Goal: Check status

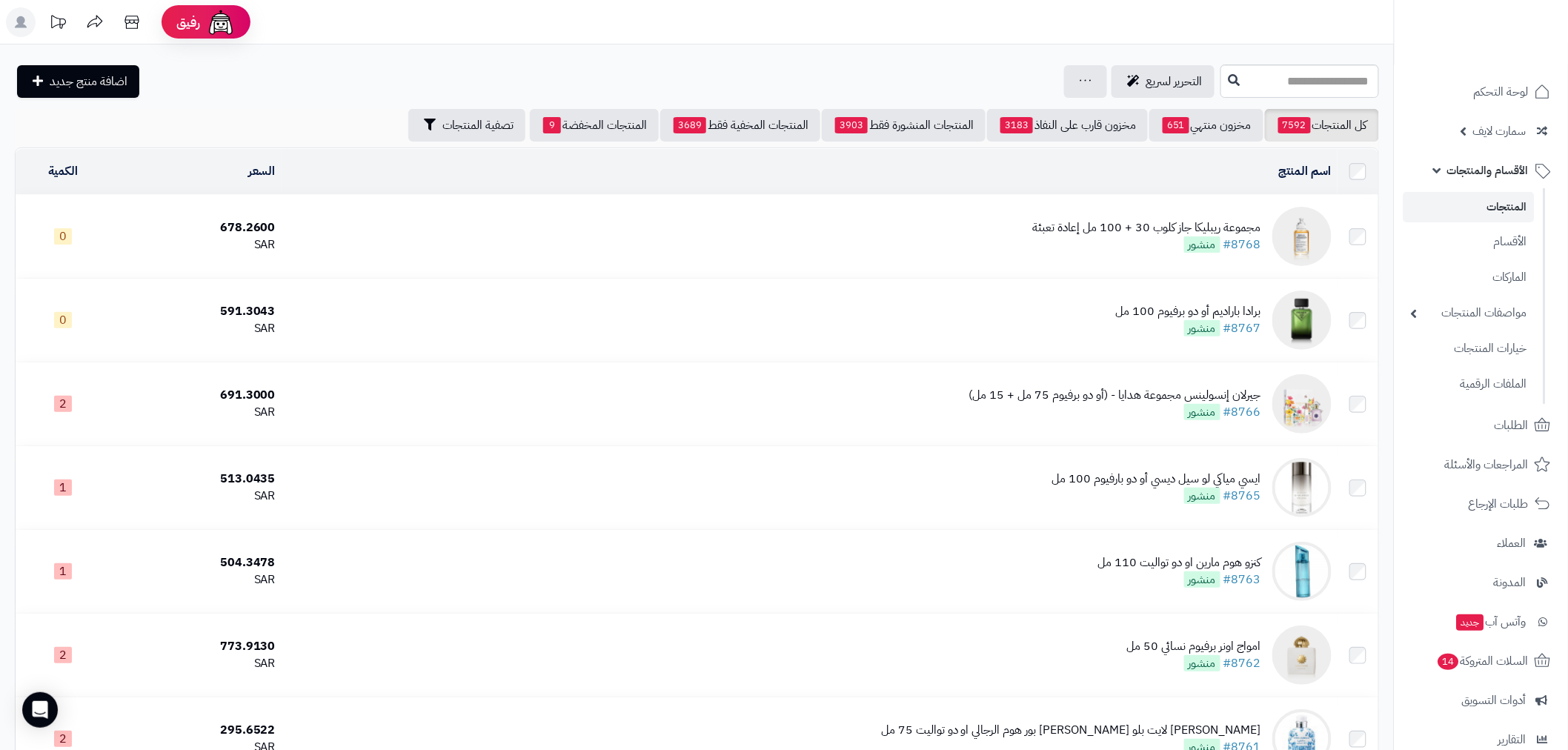
click at [1507, 205] on link "المنتجات" at bounding box center [1469, 206] width 132 height 31
click at [1507, 164] on span "الأقسام والمنتجات" at bounding box center [1487, 170] width 82 height 20
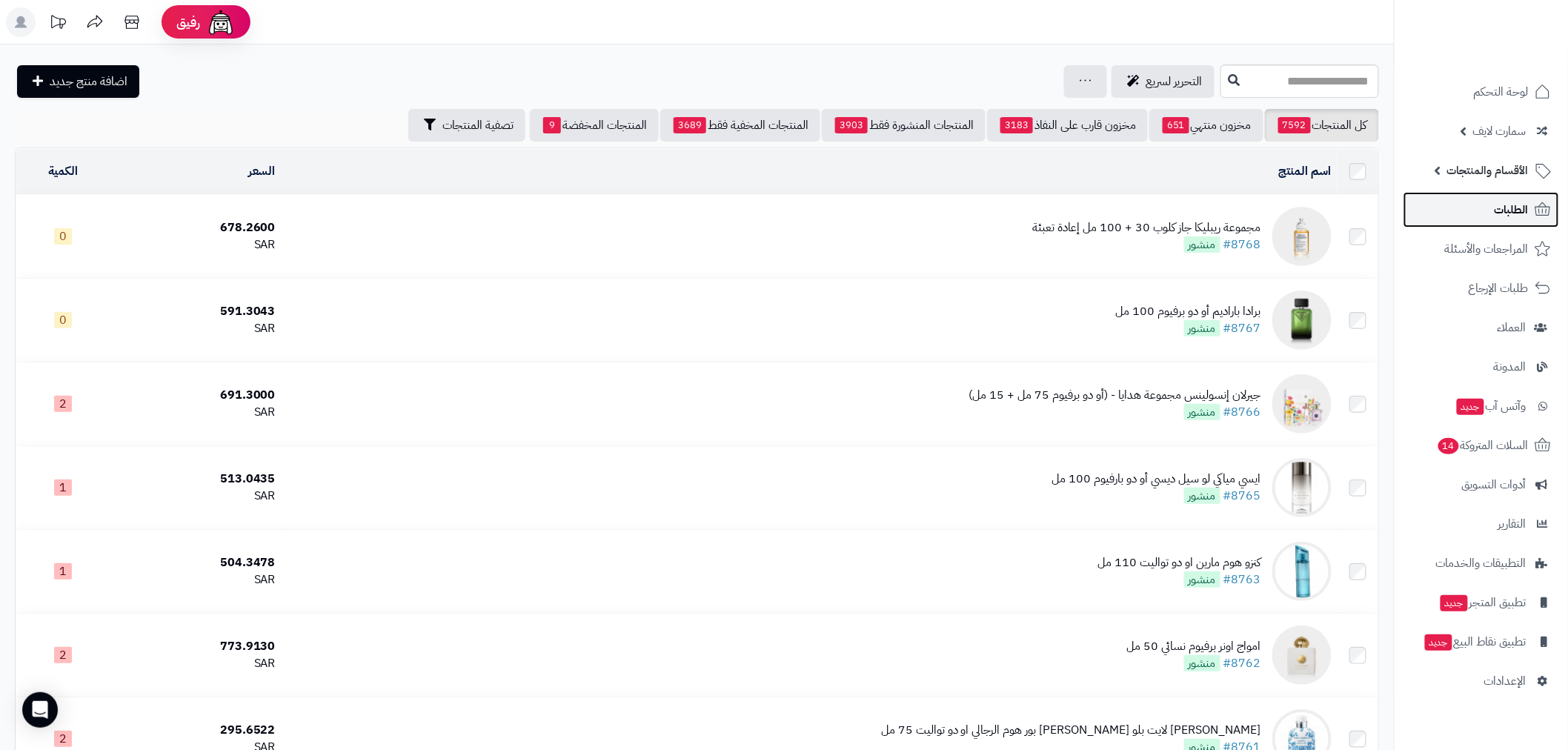
click at [1502, 215] on span "الطلبات" at bounding box center [1512, 209] width 34 height 20
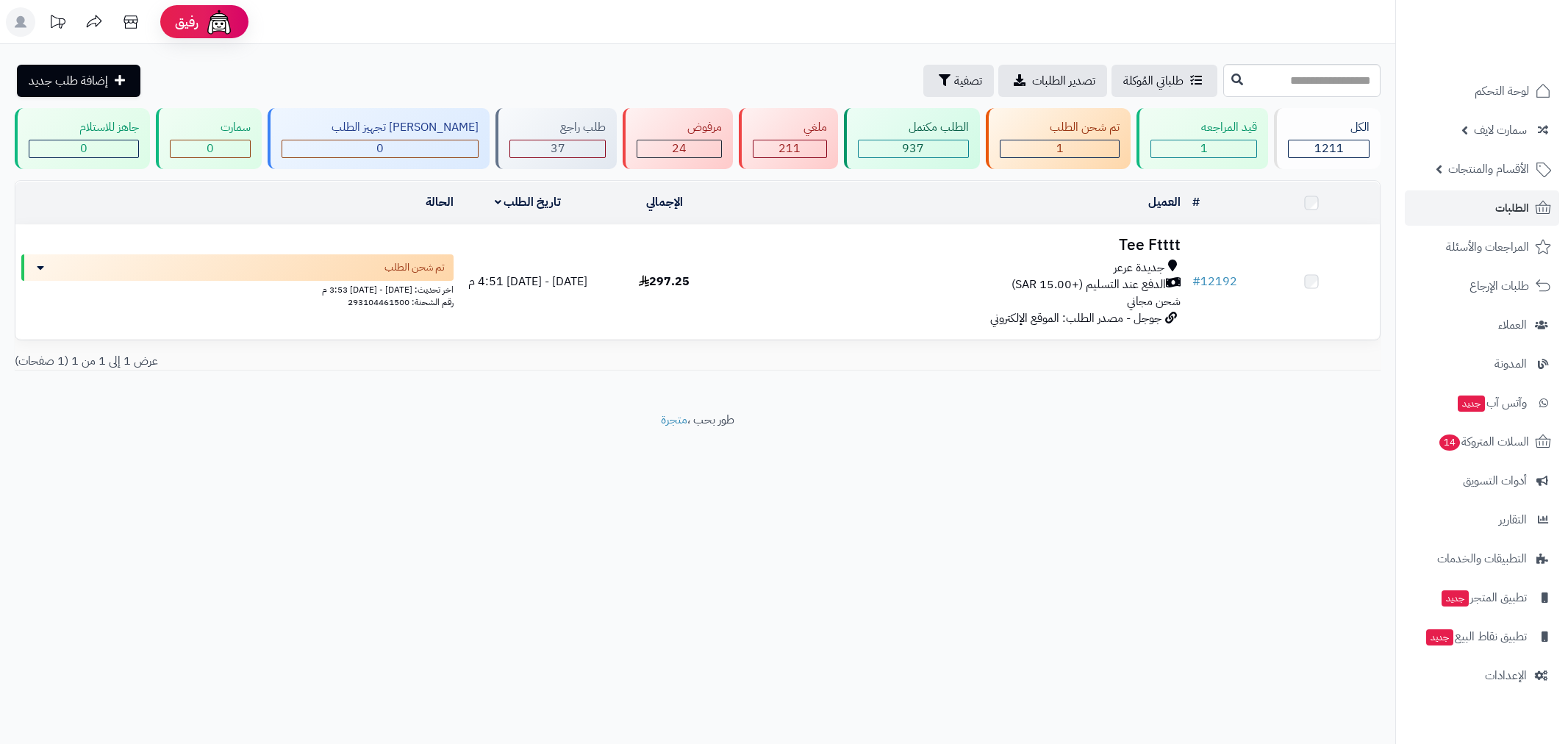
click at [1232, 281] on link "# 12192" at bounding box center [1215, 281] width 45 height 17
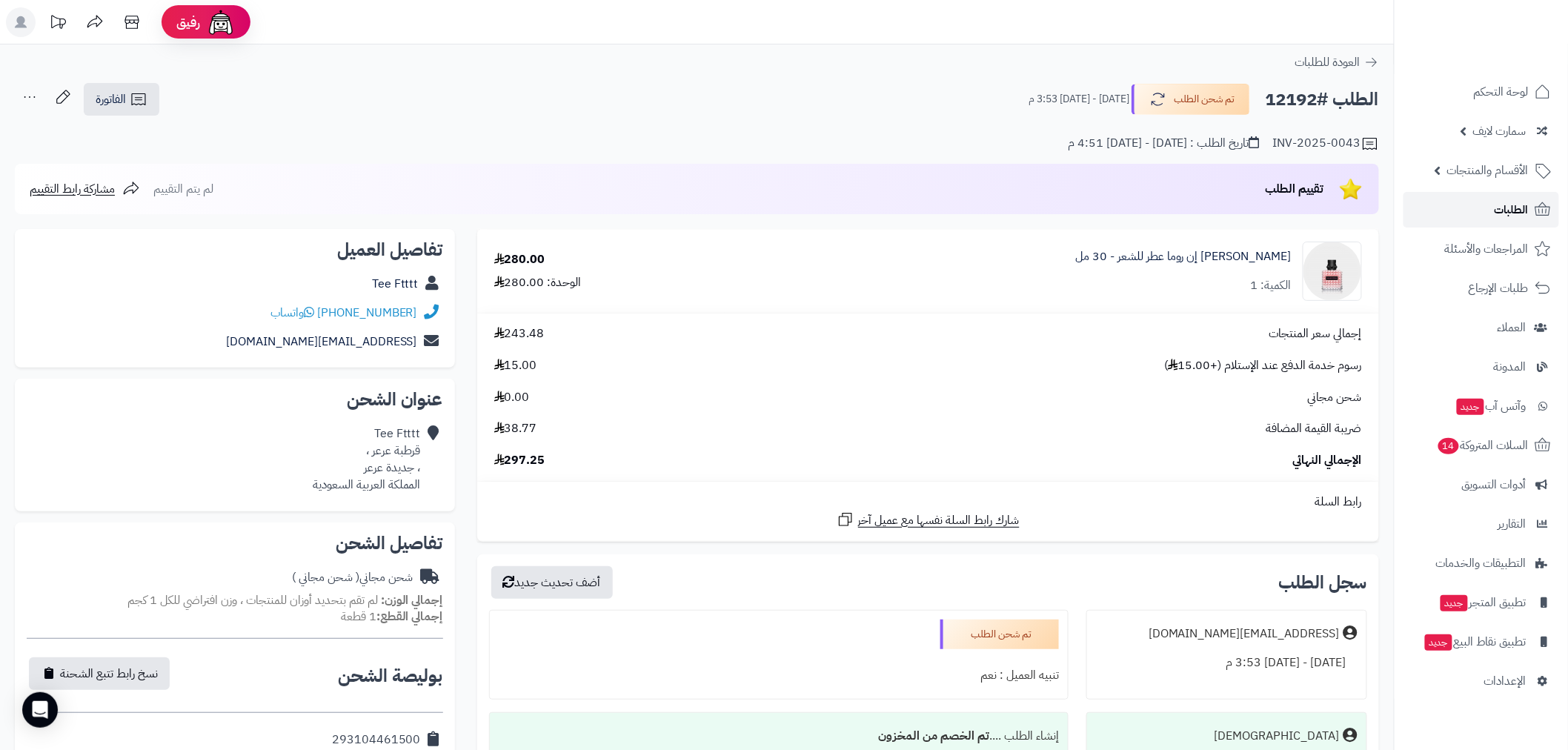
click at [1499, 207] on span "الطلبات" at bounding box center [1512, 209] width 34 height 20
